Goal: Navigation & Orientation: Understand site structure

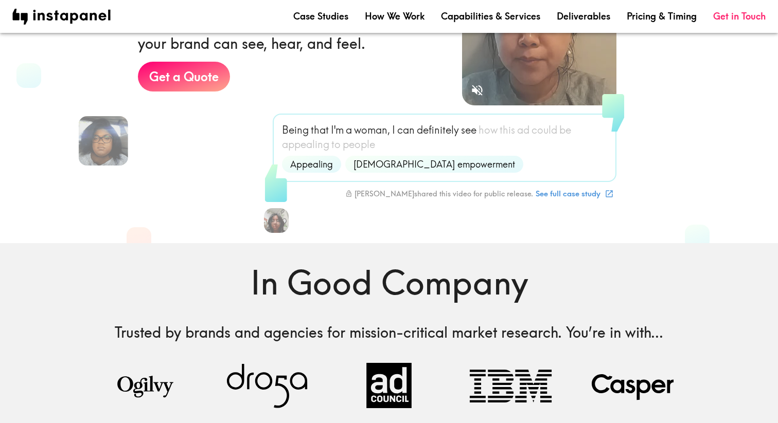
scroll to position [444, 0]
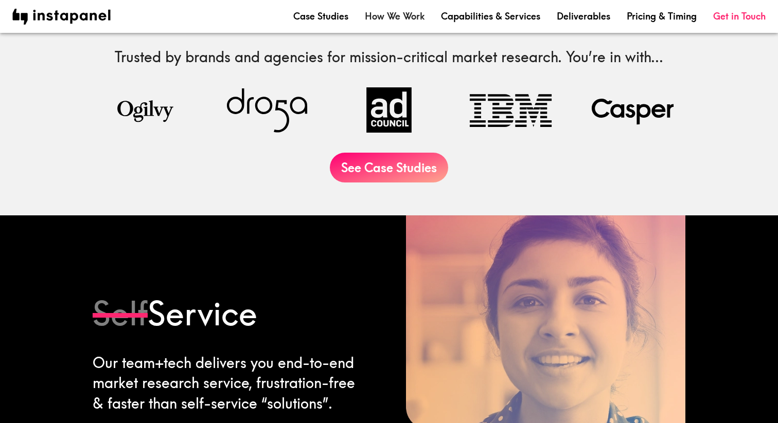
click at [404, 13] on link "How We Work" at bounding box center [395, 16] width 60 height 13
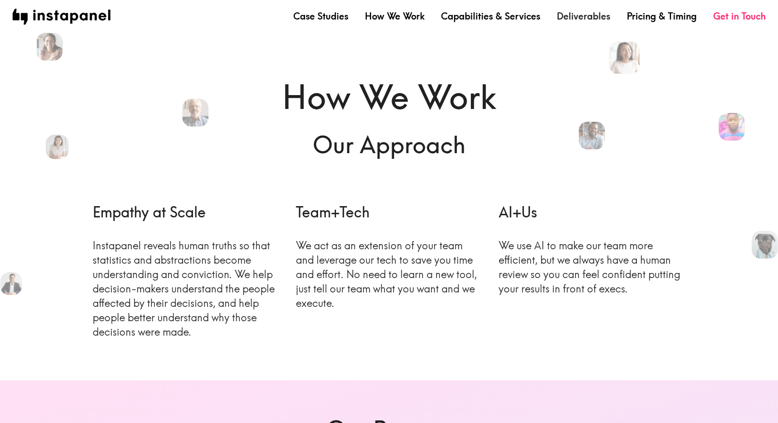
click at [589, 15] on link "Deliverables" at bounding box center [583, 16] width 53 height 13
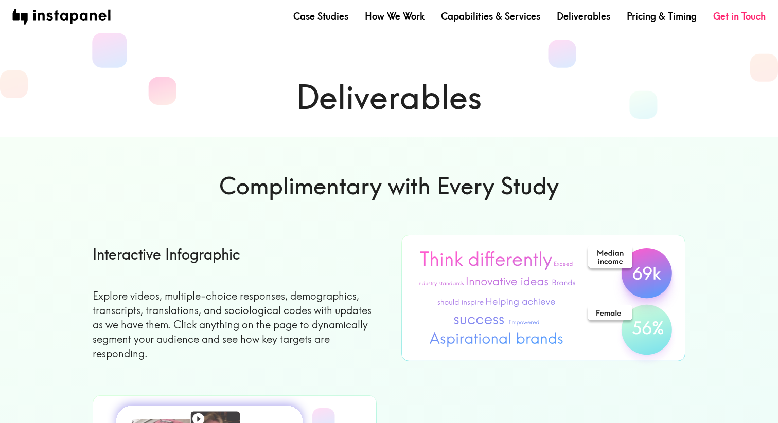
click at [350, 13] on div "Case Studies How We Work Capabilities & Services Deliverables Pricing & Timing …" at bounding box center [529, 16] width 472 height 13
click at [334, 17] on link "Case Studies" at bounding box center [320, 16] width 55 height 13
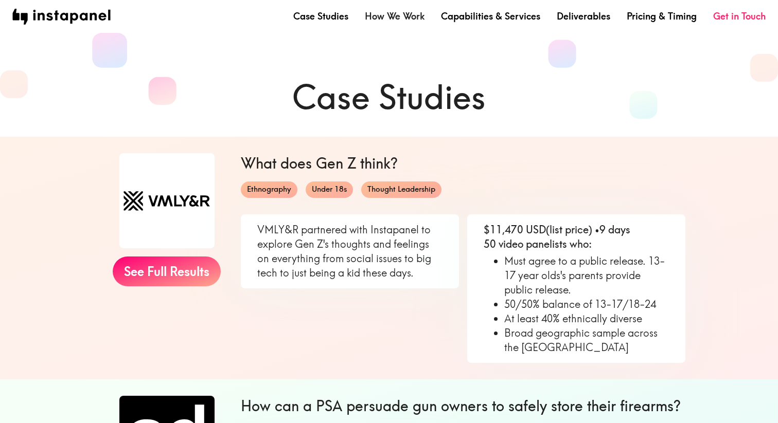
click at [373, 15] on link "How We Work" at bounding box center [395, 16] width 60 height 13
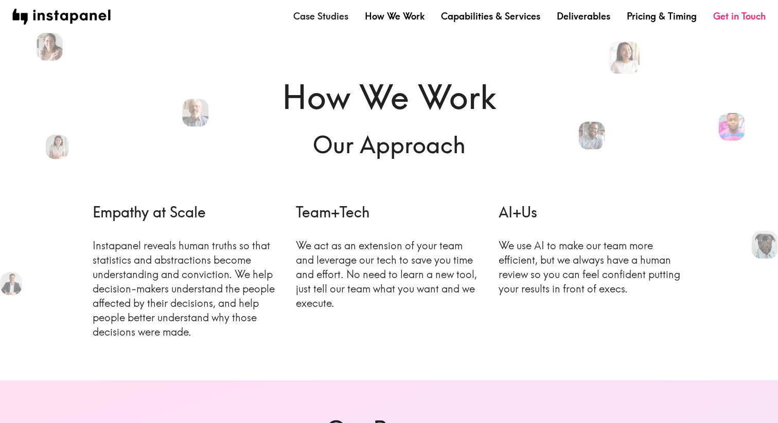
click at [338, 10] on link "Case Studies" at bounding box center [320, 16] width 55 height 13
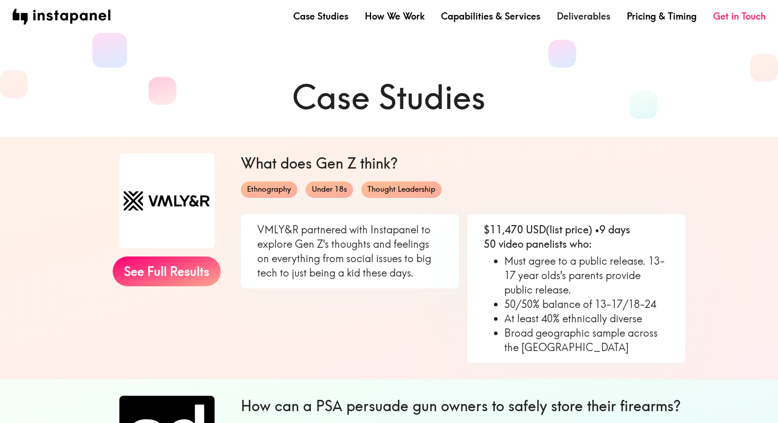
click at [596, 23] on link "Deliverables" at bounding box center [583, 16] width 53 height 13
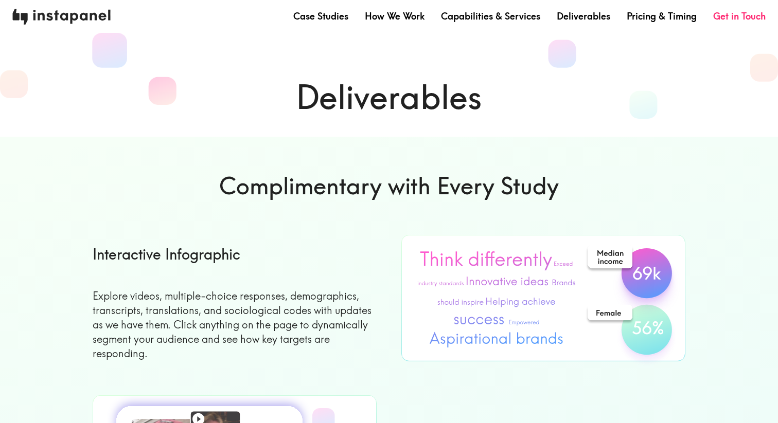
click at [68, 15] on img at bounding box center [61, 17] width 98 height 16
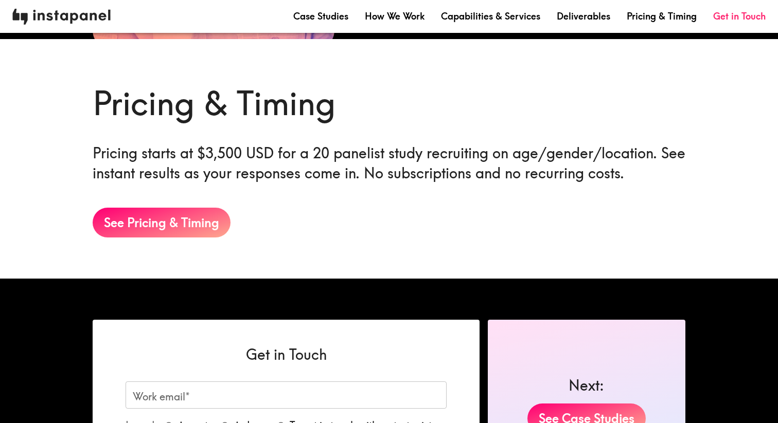
scroll to position [1642, 0]
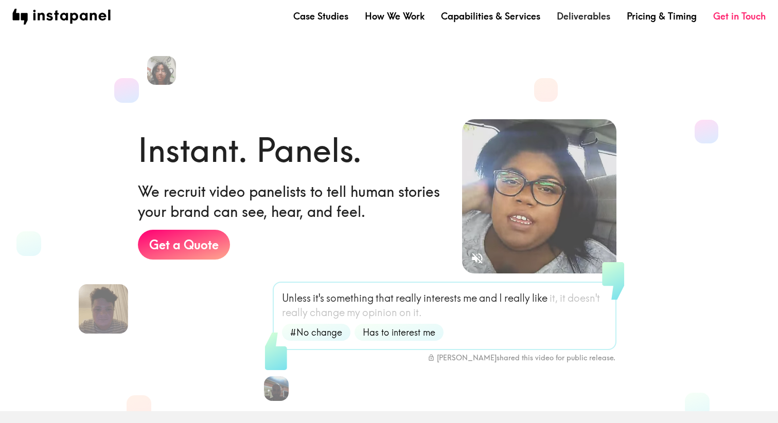
click at [589, 14] on link "Deliverables" at bounding box center [583, 16] width 53 height 13
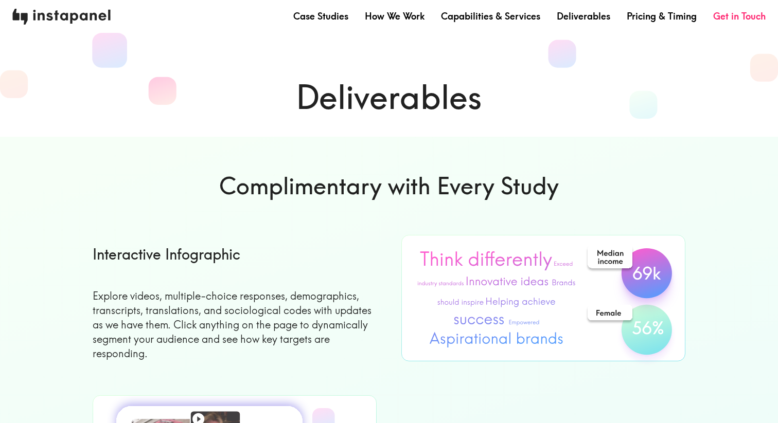
click at [73, 18] on img at bounding box center [61, 17] width 98 height 16
